Goal: Information Seeking & Learning: Learn about a topic

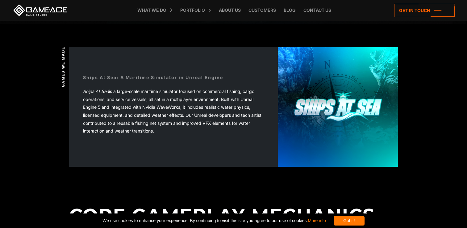
scroll to position [160, 0]
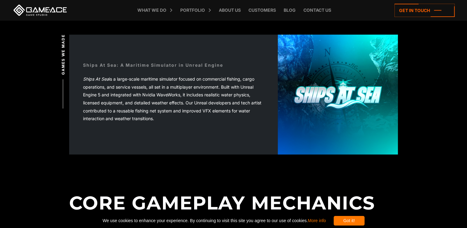
click at [364, 217] on div "Got it!" at bounding box center [349, 221] width 31 height 10
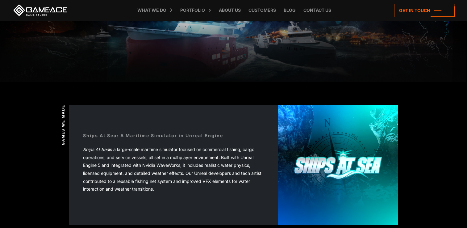
scroll to position [99, 0]
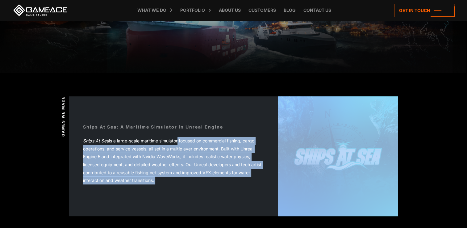
drag, startPoint x: 369, startPoint y: 217, endPoint x: 176, endPoint y: 134, distance: 209.7
click at [219, 174] on p "Ships At Sea is a large-scale maritime simulator focused on commercial fishing,…" at bounding box center [173, 161] width 181 height 48
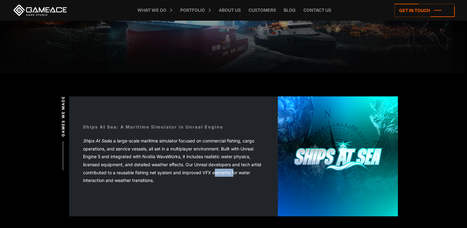
click at [219, 174] on p "Ships At Sea is a large-scale maritime simulator focused on commercial fishing,…" at bounding box center [173, 161] width 181 height 48
click at [197, 208] on div "Ships At Sea: A Maritime Simulator in Unreal Engine Ships At Sea is a large-sca…" at bounding box center [233, 156] width 329 height 120
click at [63, 157] on icon at bounding box center [62, 155] width 5 height 29
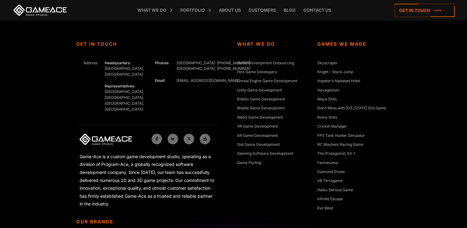
scroll to position [2123, 0]
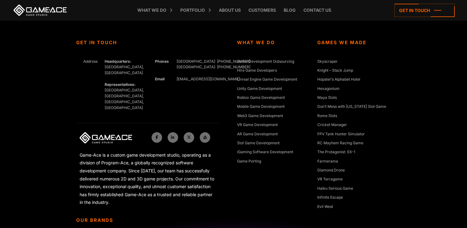
drag, startPoint x: 468, startPoint y: 201, endPoint x: 155, endPoint y: 171, distance: 314.8
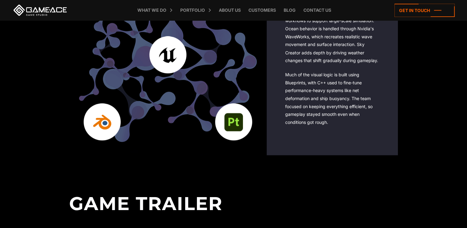
scroll to position [121, 0]
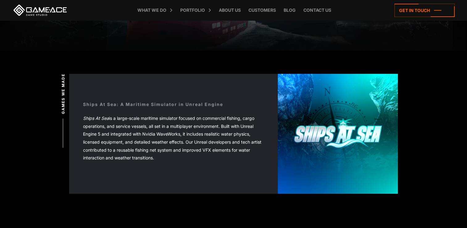
click at [334, 147] on img at bounding box center [338, 134] width 120 height 120
